Goal: Check status

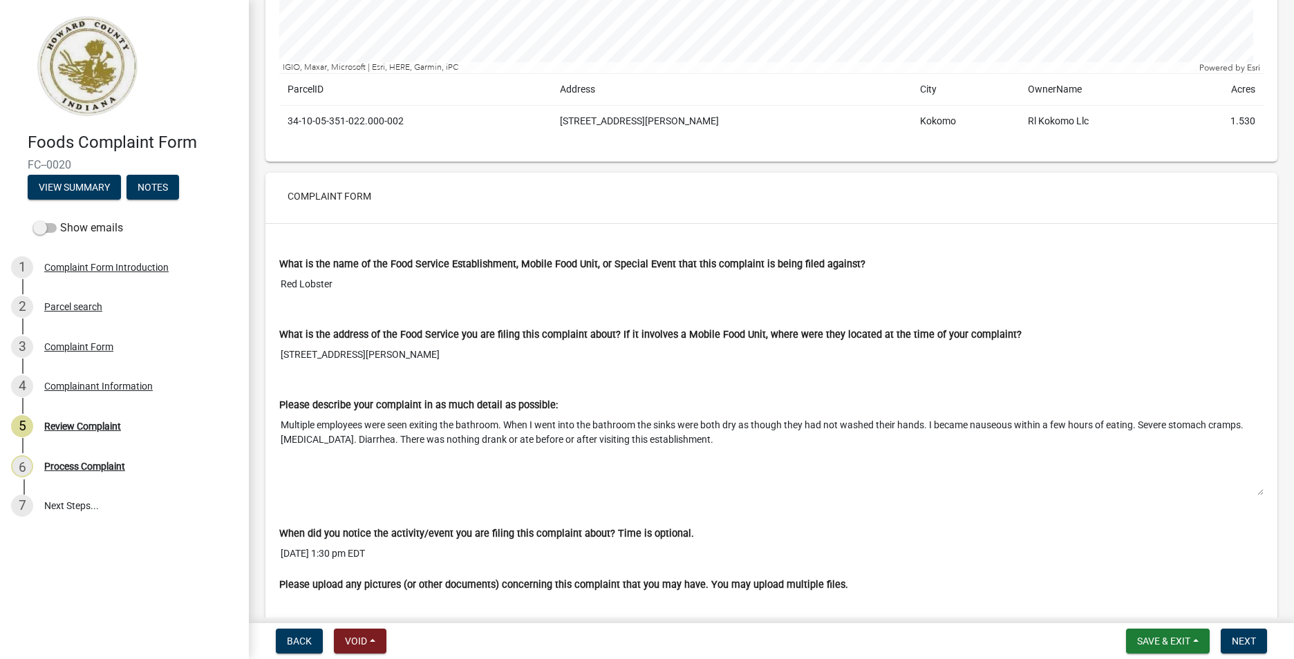
scroll to position [409, 0]
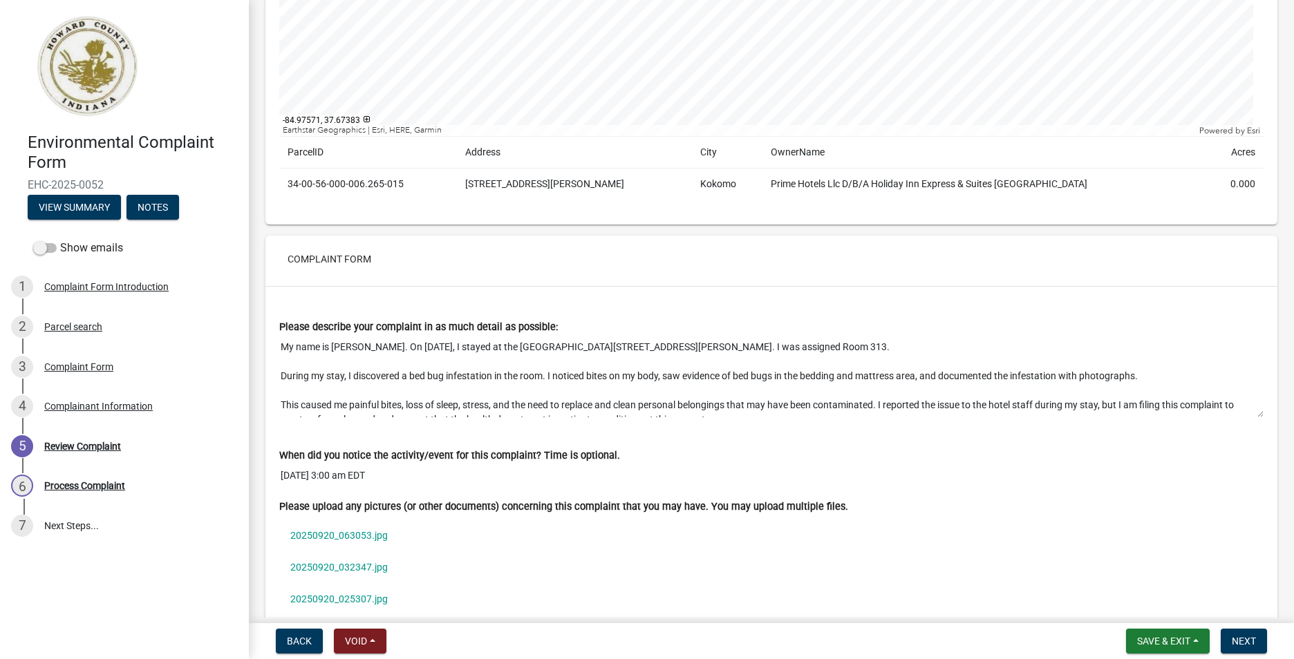
scroll to position [1076, 0]
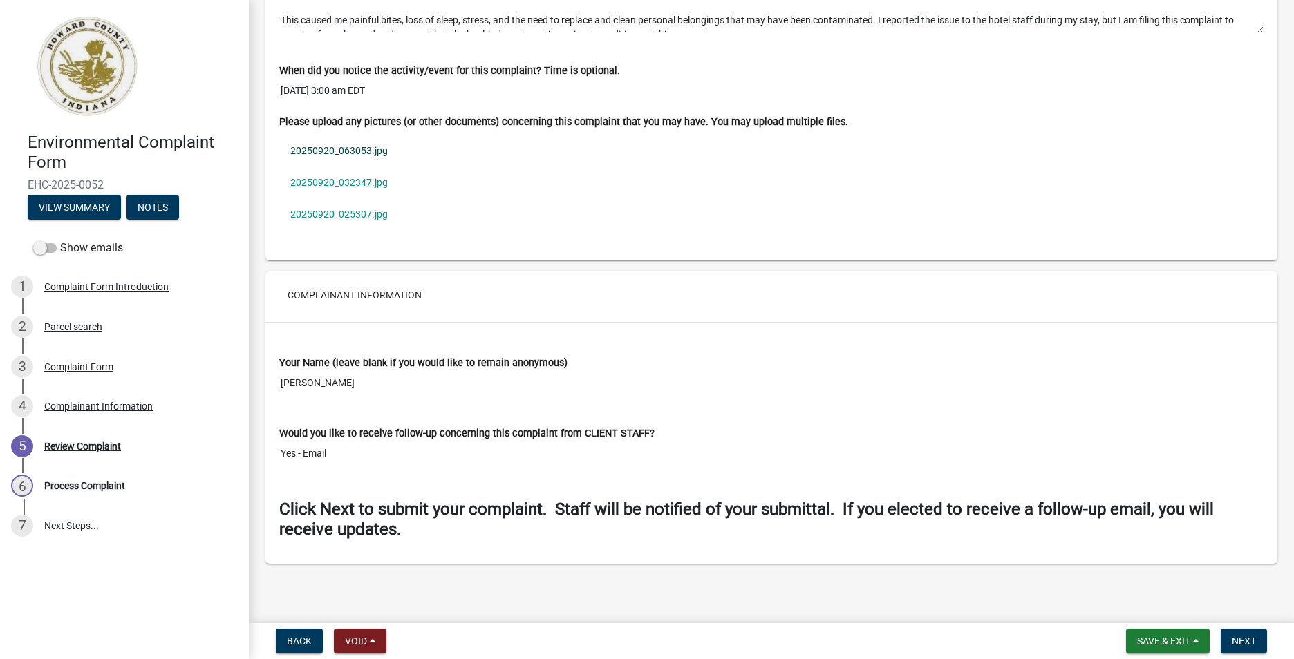
click at [324, 147] on link "20250920_063053.jpg" at bounding box center [771, 151] width 984 height 32
click at [355, 176] on link "20250920_032347.jpg" at bounding box center [771, 183] width 984 height 32
click at [373, 211] on link "20250920_025307.jpg" at bounding box center [771, 214] width 984 height 32
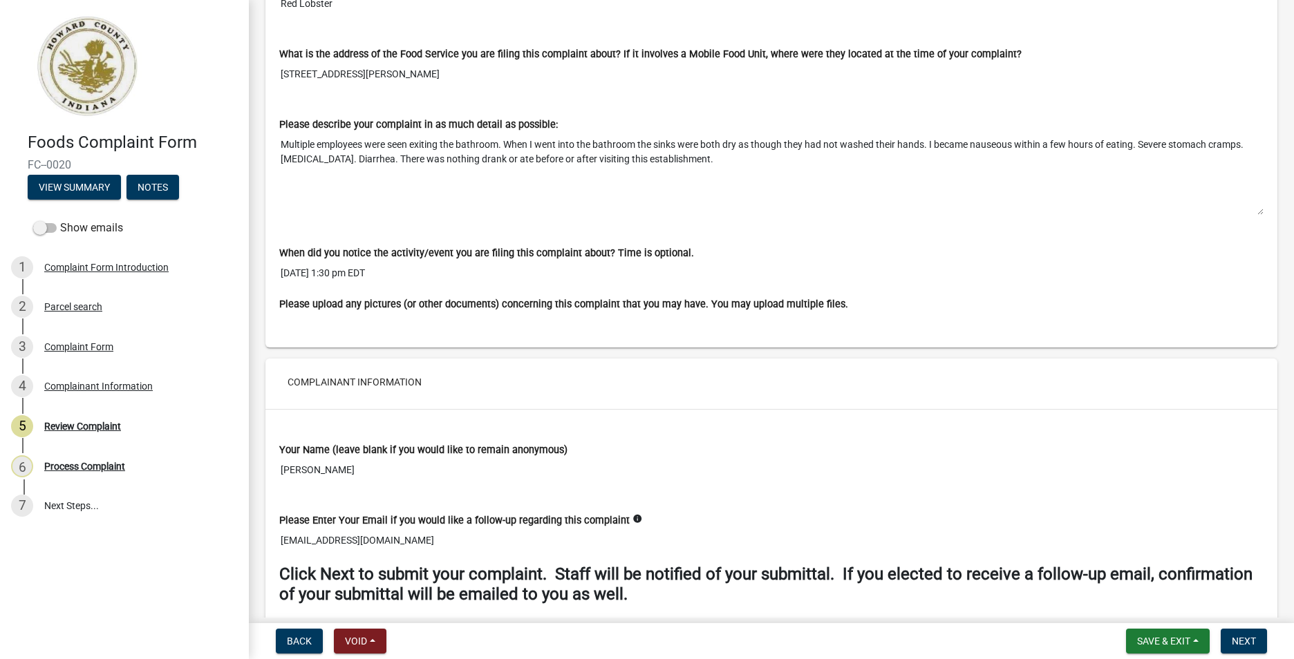
scroll to position [892, 0]
